Goal: Task Accomplishment & Management: Manage account settings

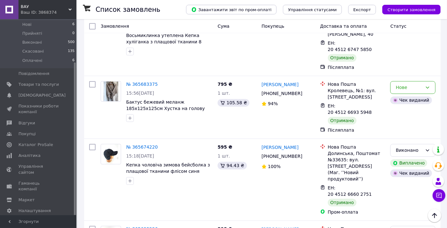
scroll to position [830, 0]
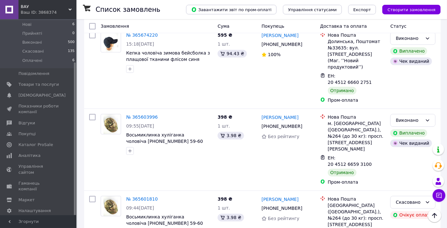
click at [413, 151] on li "Скасовано" at bounding box center [413, 148] width 45 height 11
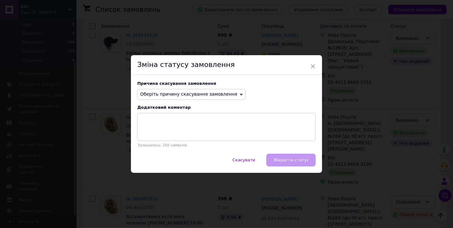
click at [197, 95] on span "Оберіть причину скасування замовлення" at bounding box center [188, 93] width 97 height 5
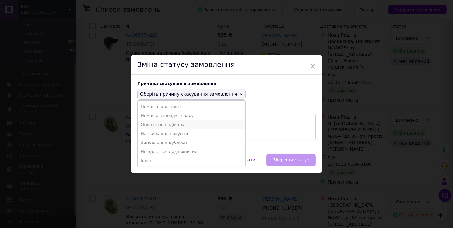
click at [186, 126] on li "Оплата не надійшла" at bounding box center [192, 124] width 108 height 9
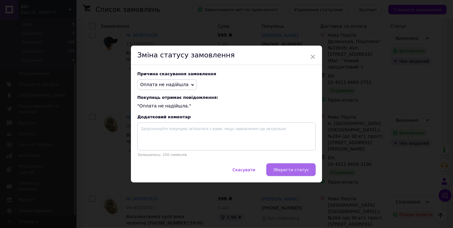
click at [289, 170] on span "Зберегти статус" at bounding box center [291, 169] width 36 height 5
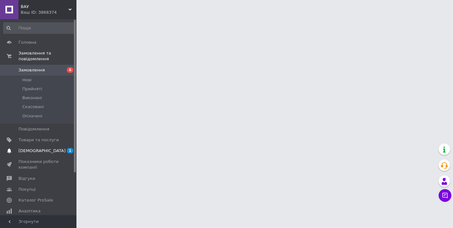
click at [26, 148] on span "[DEMOGRAPHIC_DATA]" at bounding box center [41, 151] width 47 height 6
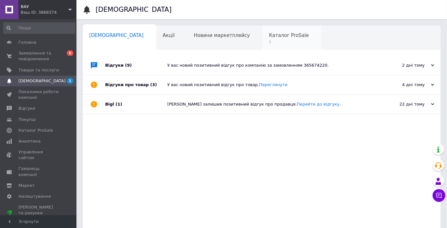
click at [269, 39] on span "1" at bounding box center [289, 41] width 40 height 5
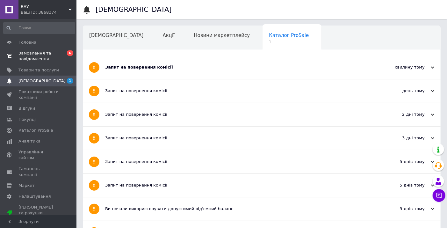
click at [25, 52] on span "Замовлення та повідомлення" at bounding box center [38, 55] width 40 height 11
